Goal: Information Seeking & Learning: Learn about a topic

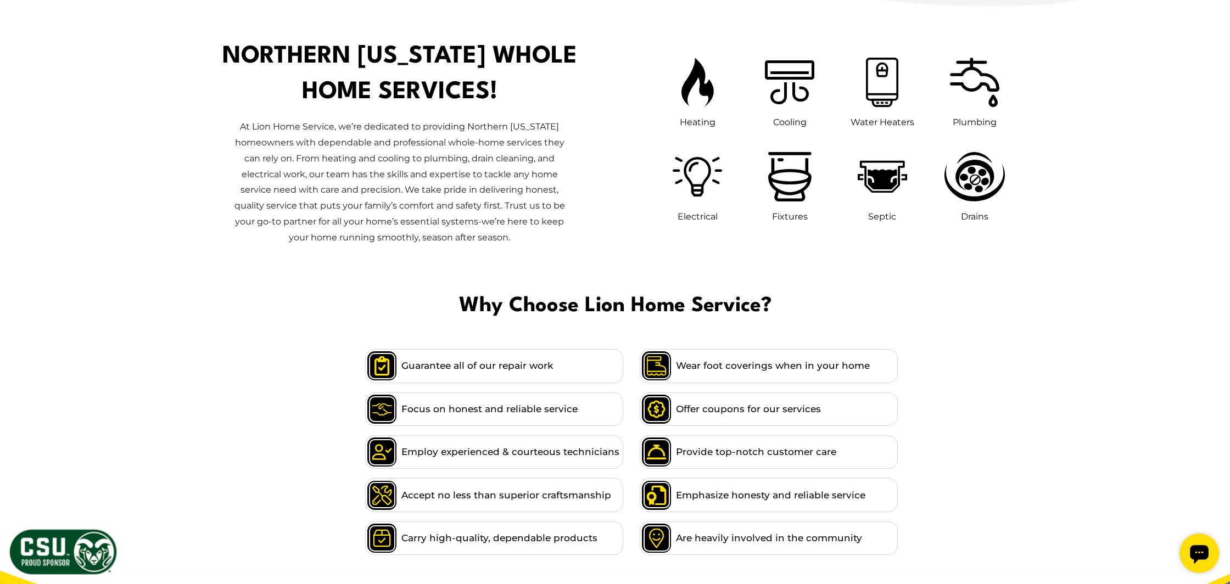
scroll to position [672, 0]
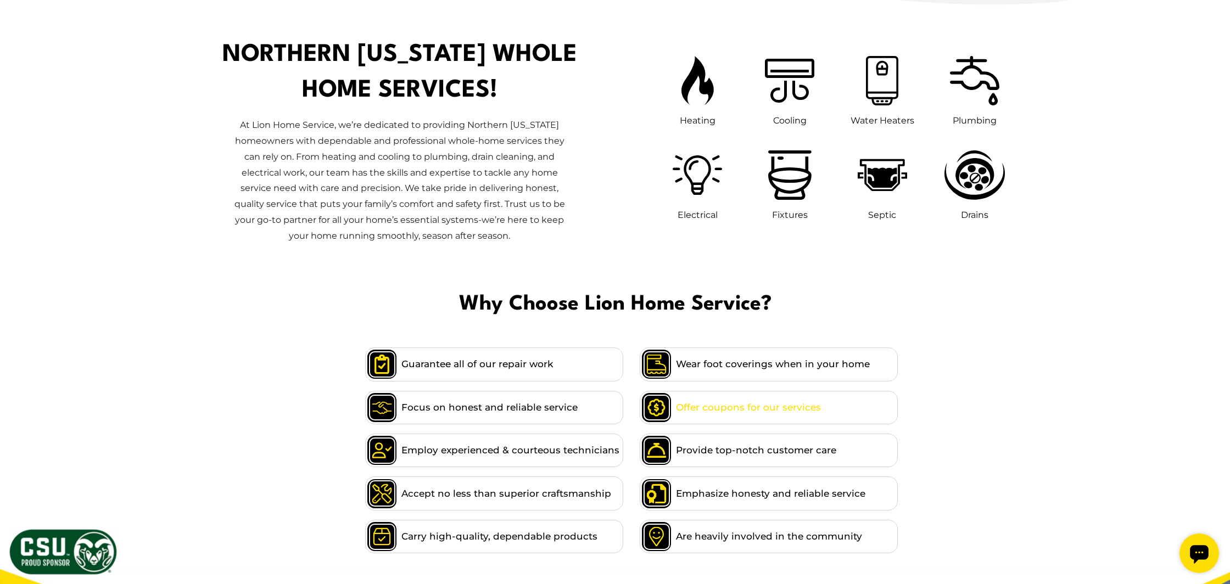
click at [781, 407] on span "Offer coupons for our services" at bounding box center [748, 407] width 145 height 15
drag, startPoint x: 712, startPoint y: 399, endPoint x: 801, endPoint y: 389, distance: 90.0
click at [712, 400] on span "Offer coupons for our services" at bounding box center [748, 407] width 145 height 15
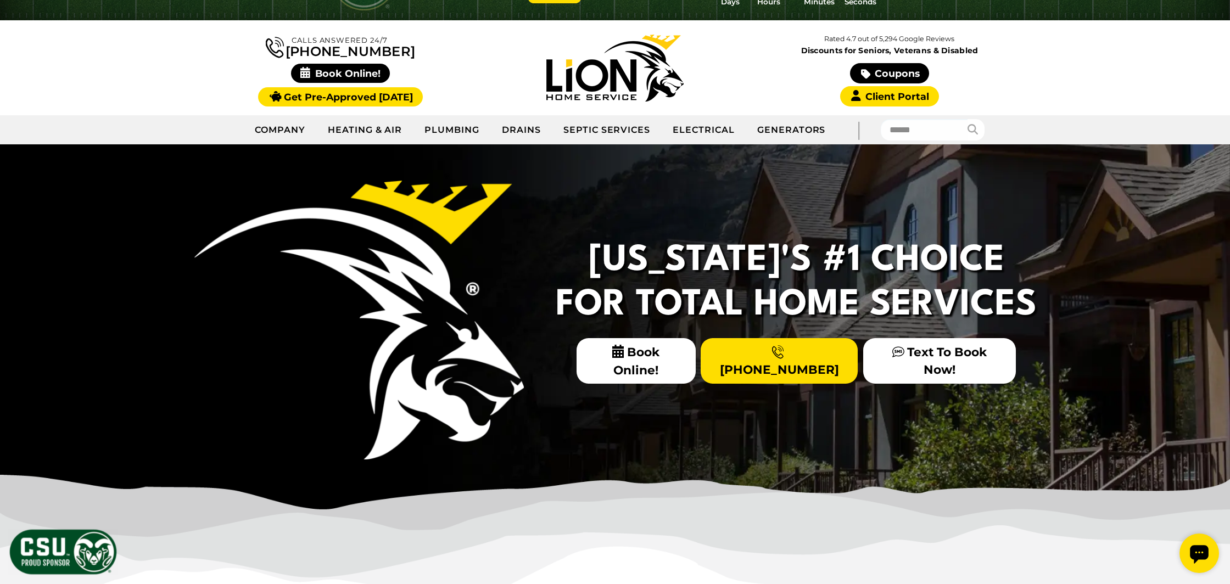
scroll to position [29, 0]
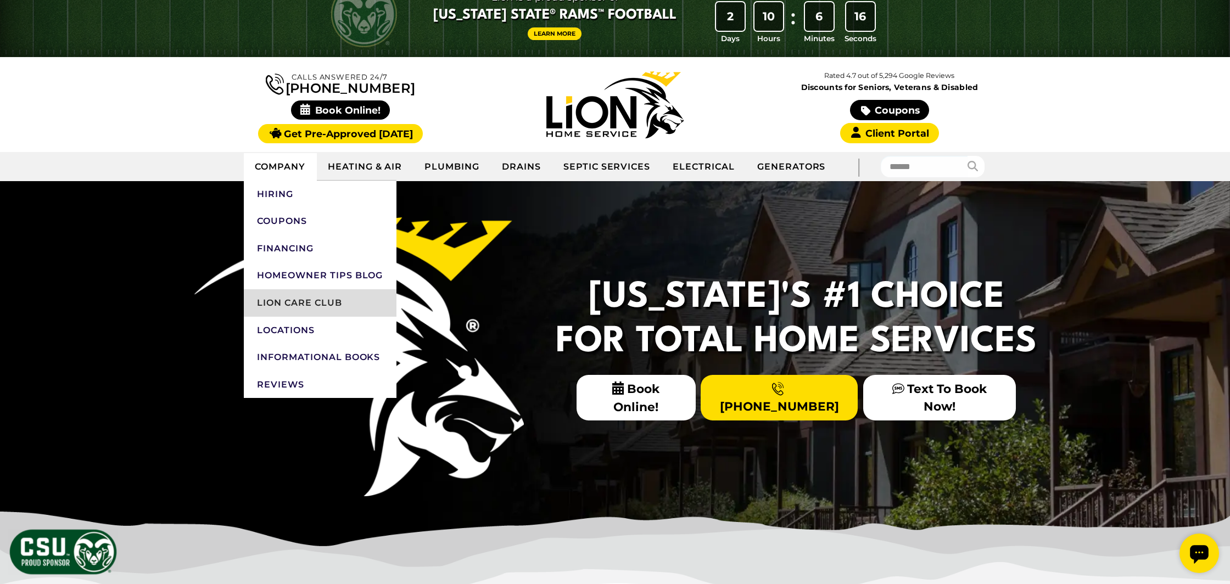
drag, startPoint x: 320, startPoint y: 303, endPoint x: 325, endPoint y: 302, distance: 5.5
click at [320, 303] on link "Lion Care Club" at bounding box center [320, 302] width 153 height 27
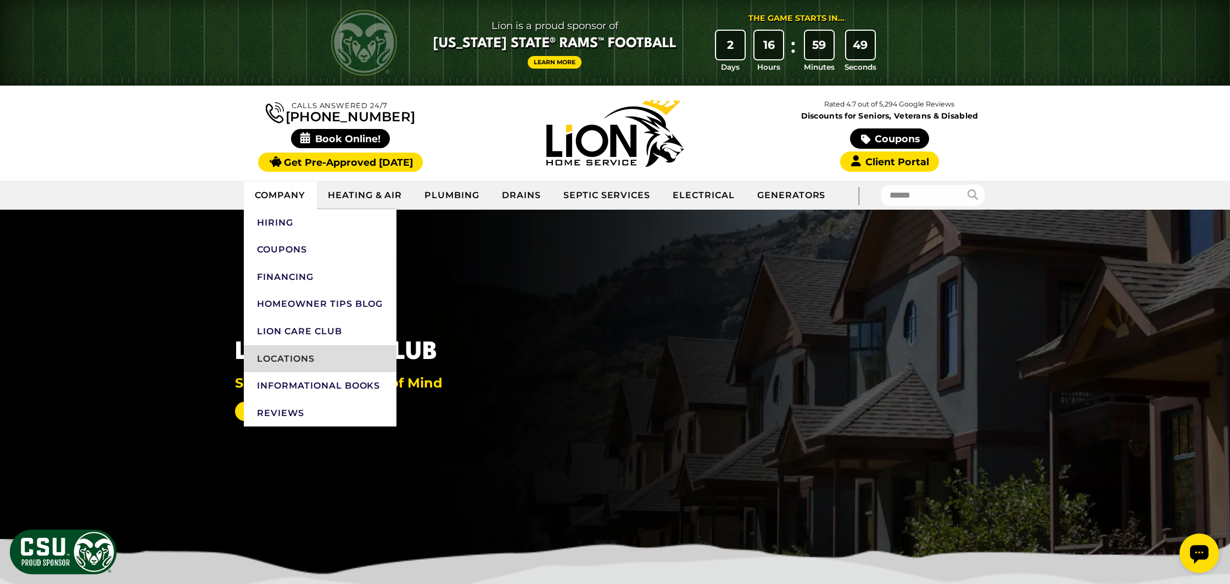
click at [304, 356] on link "Locations" at bounding box center [320, 358] width 153 height 27
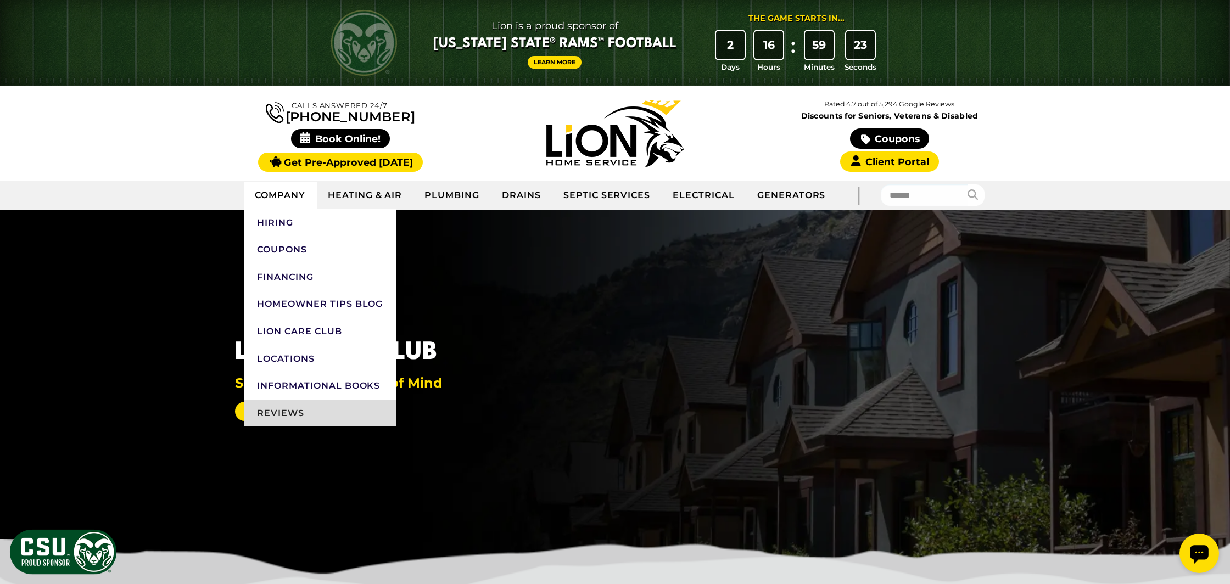
click at [288, 410] on link "Reviews" at bounding box center [320, 413] width 153 height 27
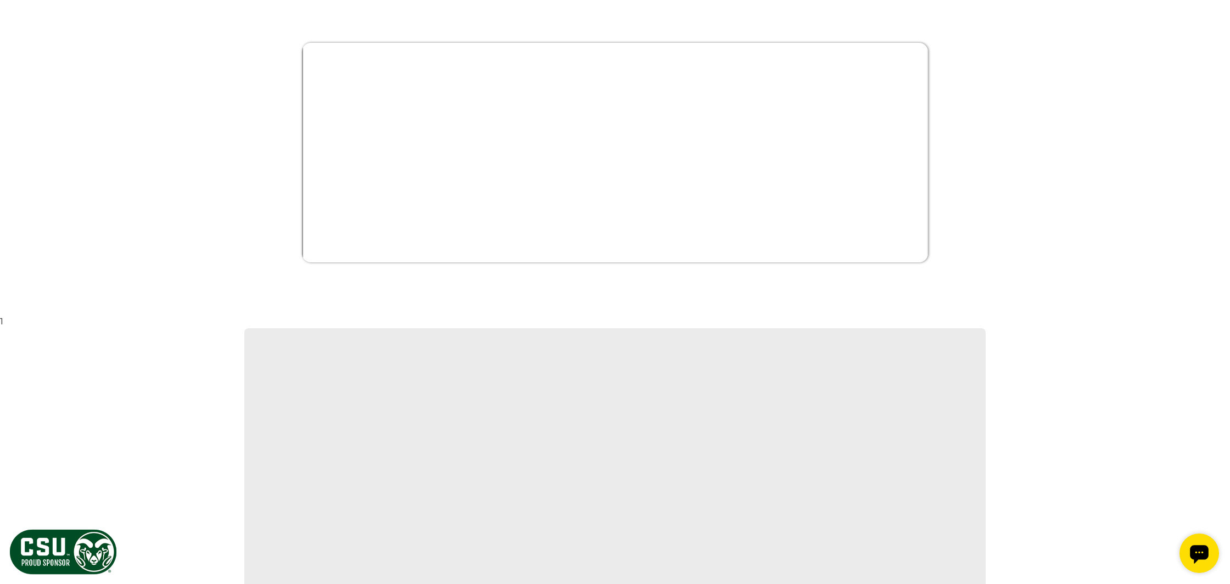
scroll to position [1247, 0]
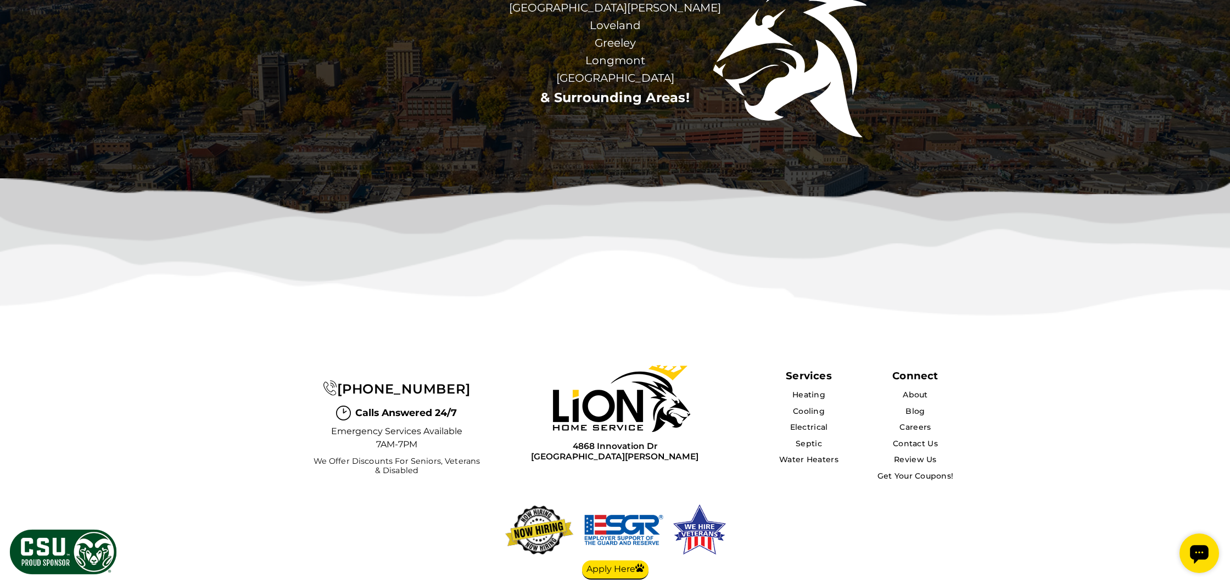
scroll to position [2392, 0]
